Goal: Transaction & Acquisition: Subscribe to service/newsletter

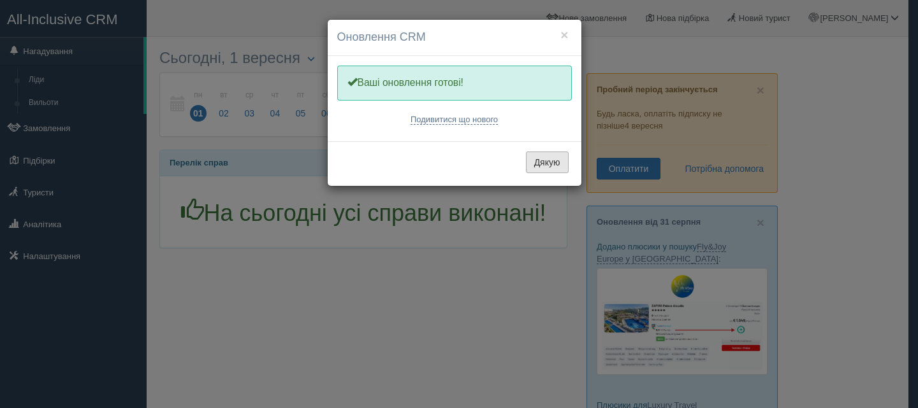
click at [555, 166] on button "Дякую" at bounding box center [547, 163] width 43 height 22
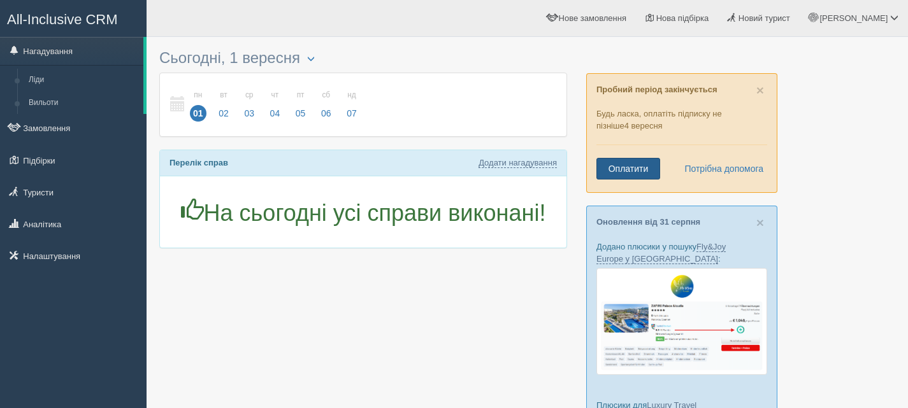
click at [642, 170] on link "Оплатити" at bounding box center [628, 169] width 64 height 22
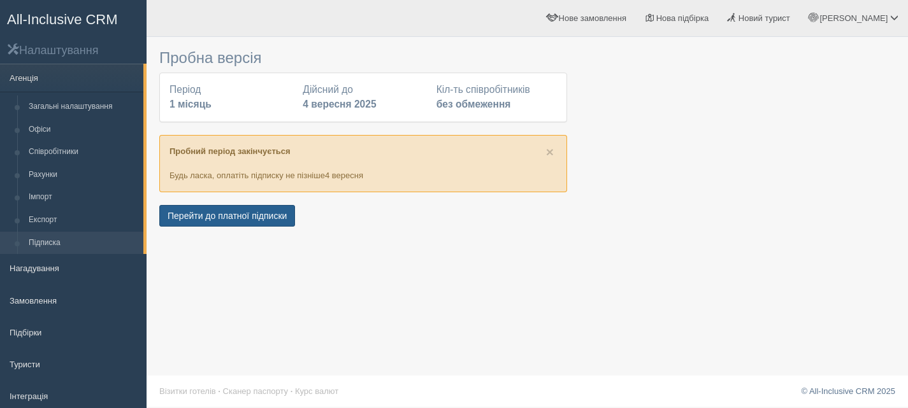
click at [240, 218] on button "Перейти до платної підписки" at bounding box center [227, 216] width 136 height 22
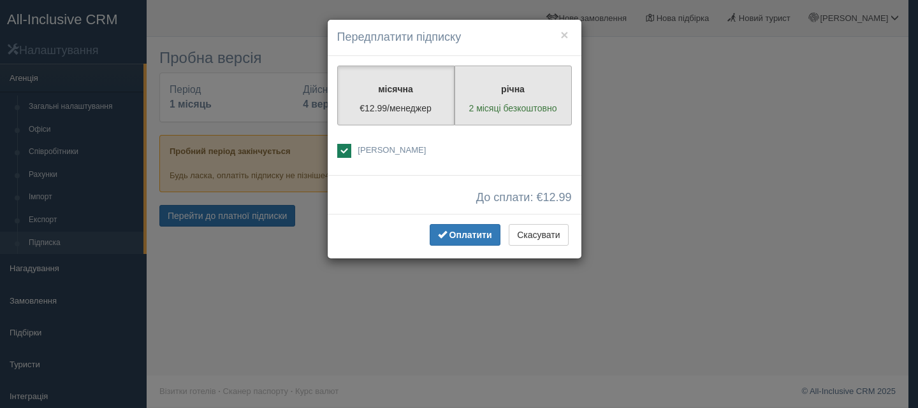
click at [537, 95] on p "річна" at bounding box center [513, 89] width 101 height 13
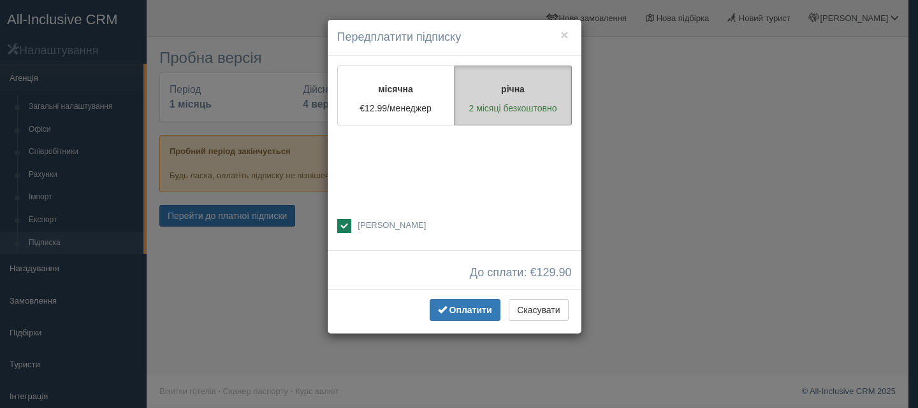
radio input "true"
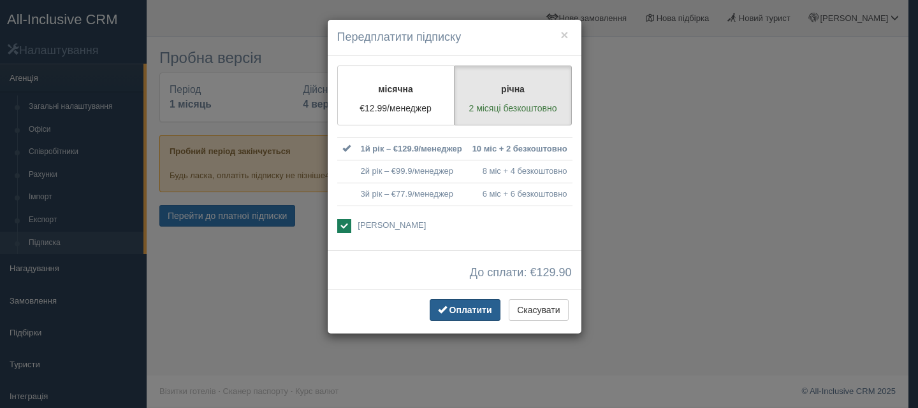
click at [458, 309] on span "Оплатити" at bounding box center [470, 310] width 43 height 10
